Goal: Information Seeking & Learning: Learn about a topic

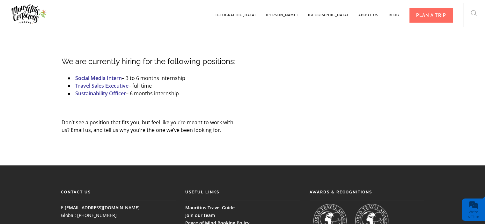
scroll to position [295, 0]
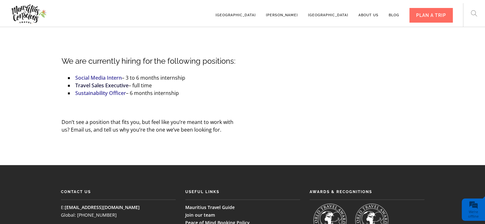
click at [98, 82] on link "Travel Sales Executive" at bounding box center [101, 85] width 53 height 7
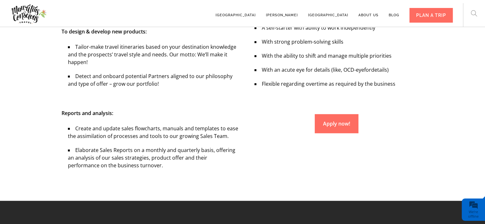
scroll to position [485, 0]
